Goal: Transaction & Acquisition: Purchase product/service

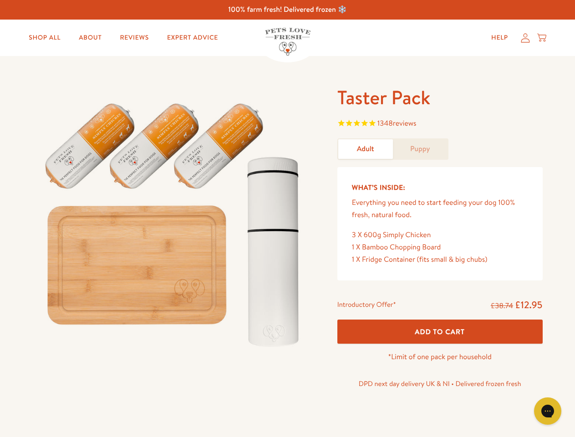
click at [287, 218] on img at bounding box center [174, 220] width 283 height 271
click at [439, 124] on span "1348 reviews" at bounding box center [439, 124] width 205 height 14
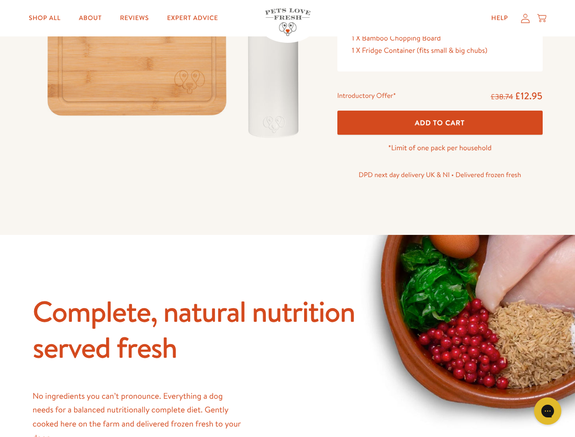
click at [547, 411] on icon "Open gorgias live chat" at bounding box center [547, 410] width 9 height 9
